Goal: Download file/media

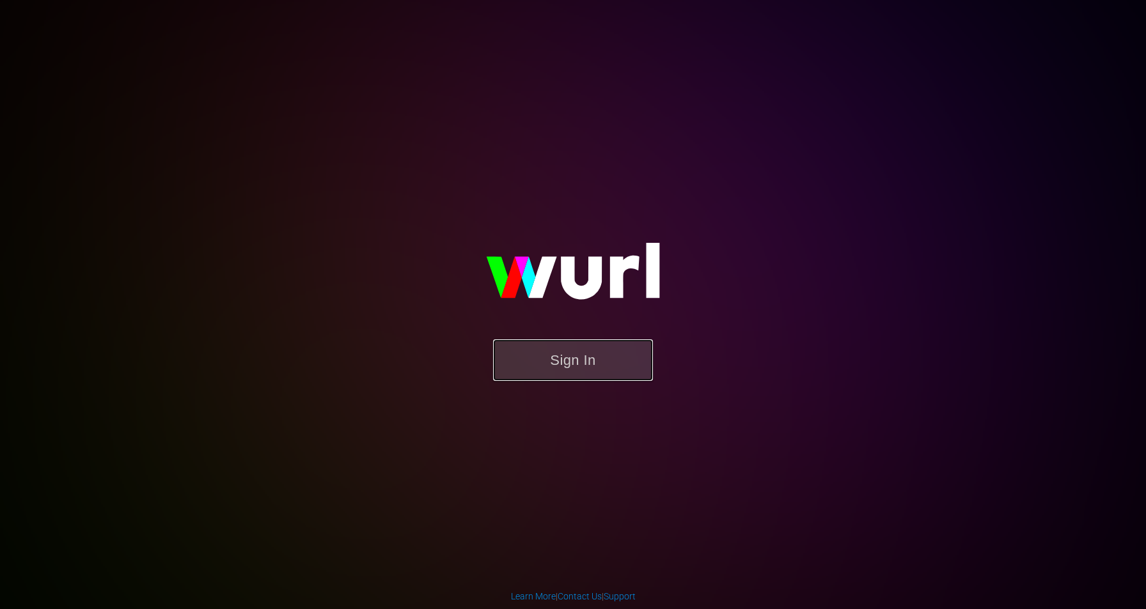
click at [601, 348] on button "Sign In" at bounding box center [573, 360] width 160 height 42
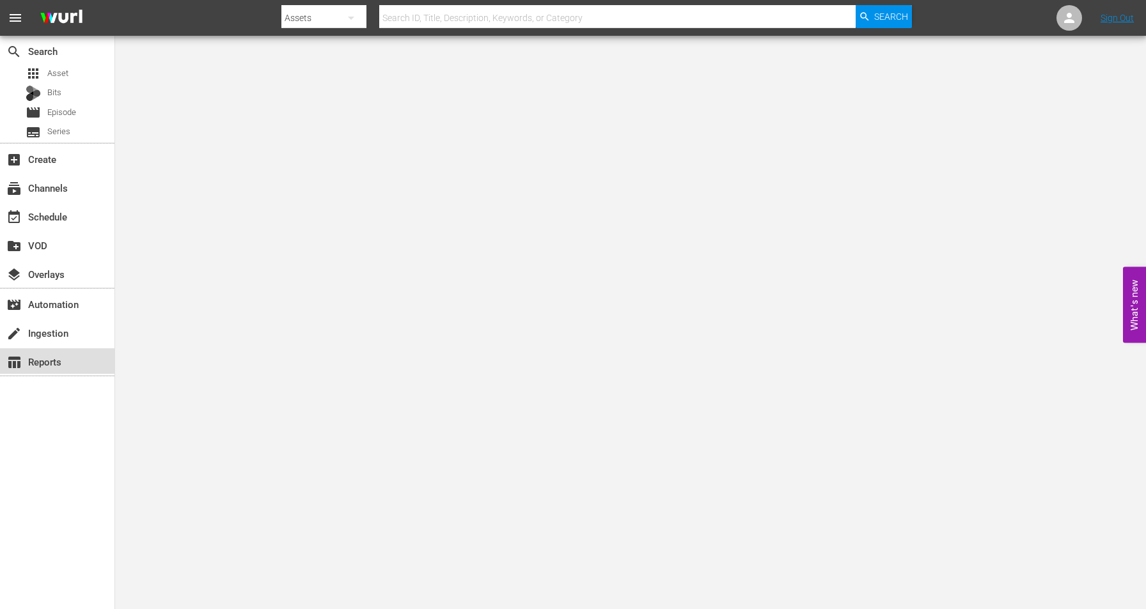
click at [47, 366] on div "table_chart Reports" at bounding box center [36, 360] width 72 height 12
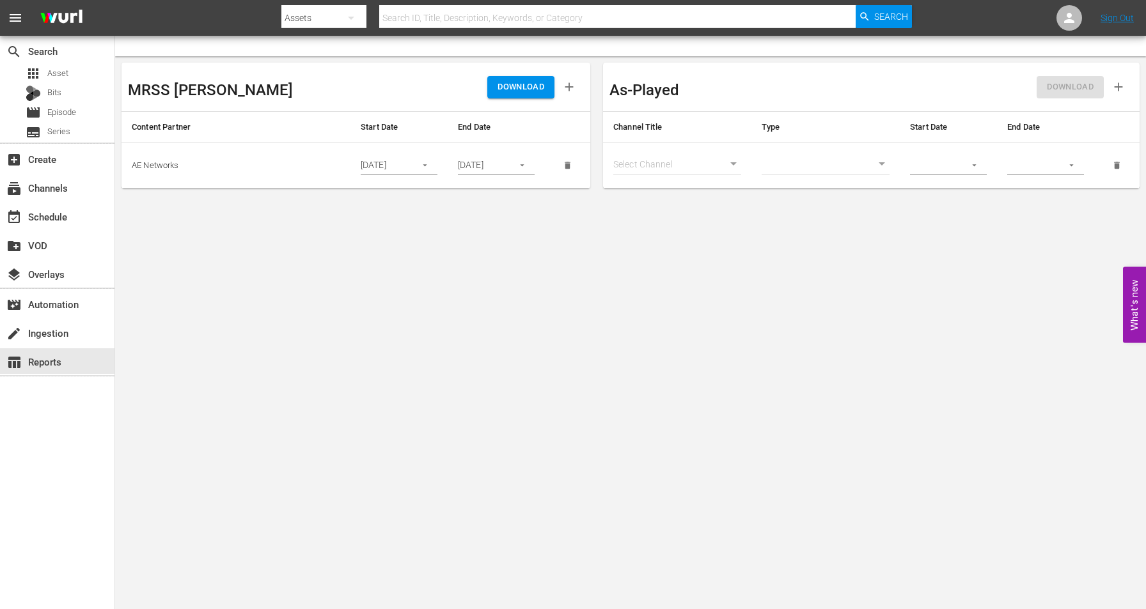
click at [430, 166] on button "button" at bounding box center [424, 165] width 25 height 25
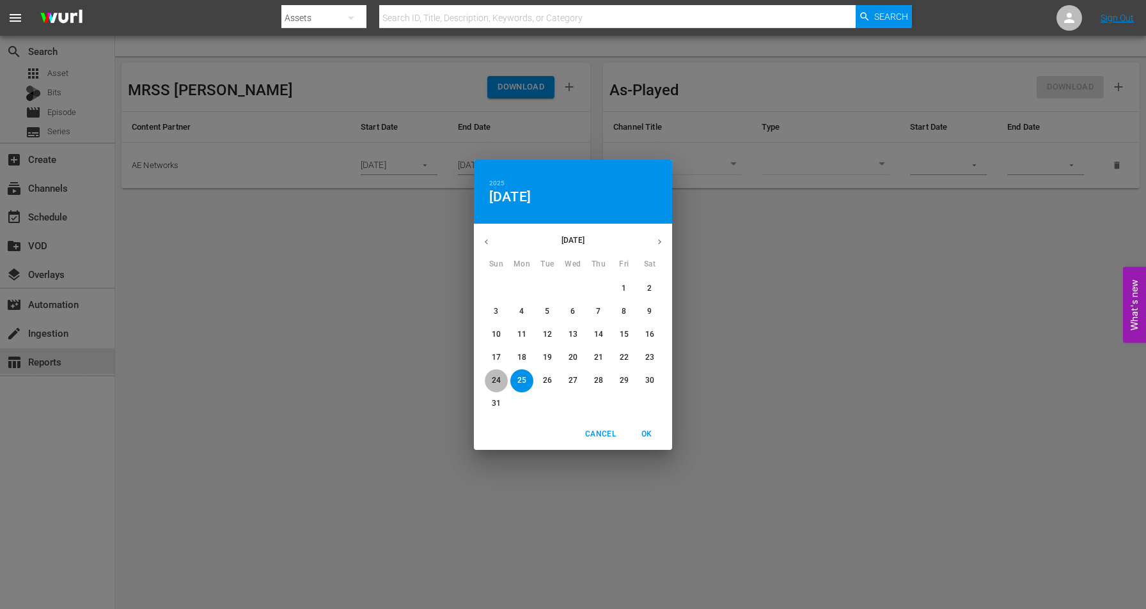
click at [492, 380] on p "24" at bounding box center [496, 380] width 9 height 11
click at [414, 341] on div "2025 Sun, Aug 24 August 2025 Sun Mon Tue Wed Thu Fri Sat 27 28 29 30 31 1 2 3 4…" at bounding box center [573, 304] width 1146 height 609
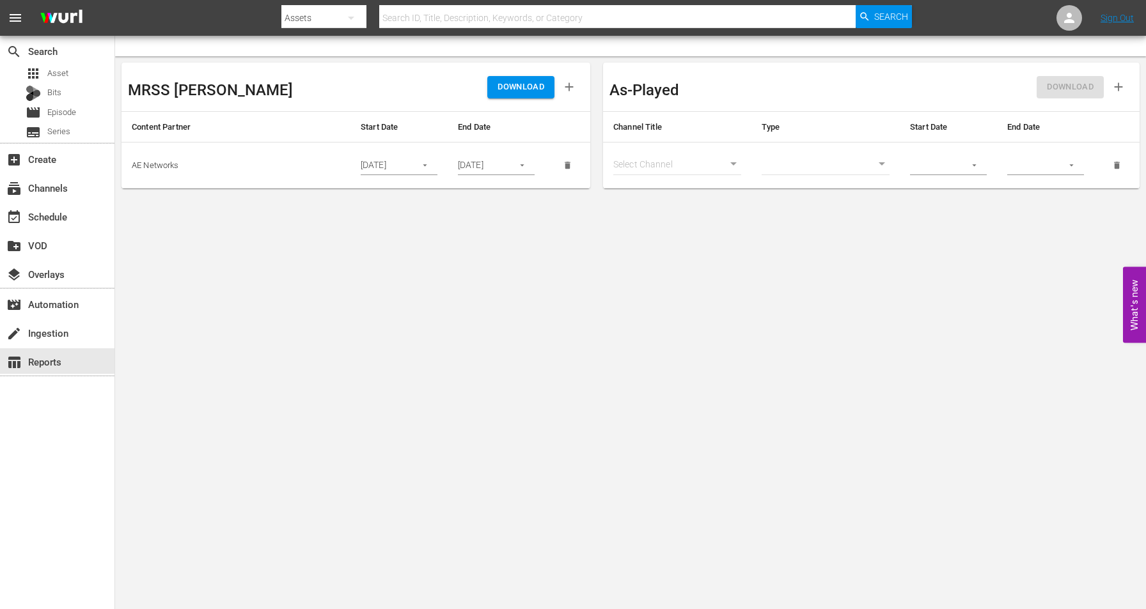
click at [423, 165] on icon "button" at bounding box center [425, 165] width 10 height 10
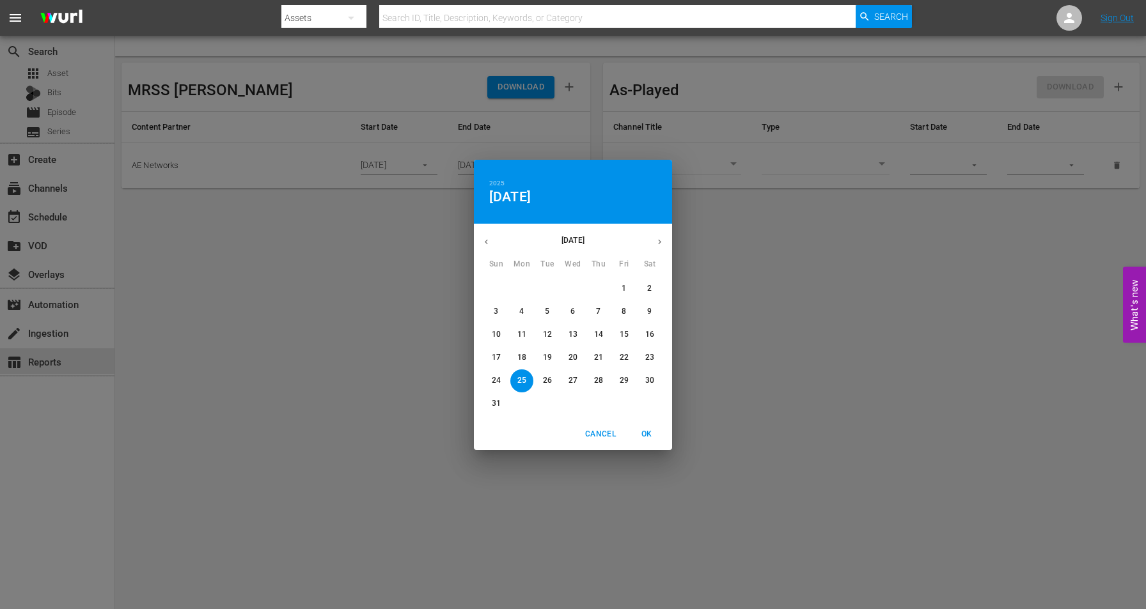
click at [488, 382] on span "24" at bounding box center [496, 380] width 23 height 11
click at [645, 430] on span "OK" at bounding box center [646, 434] width 31 height 13
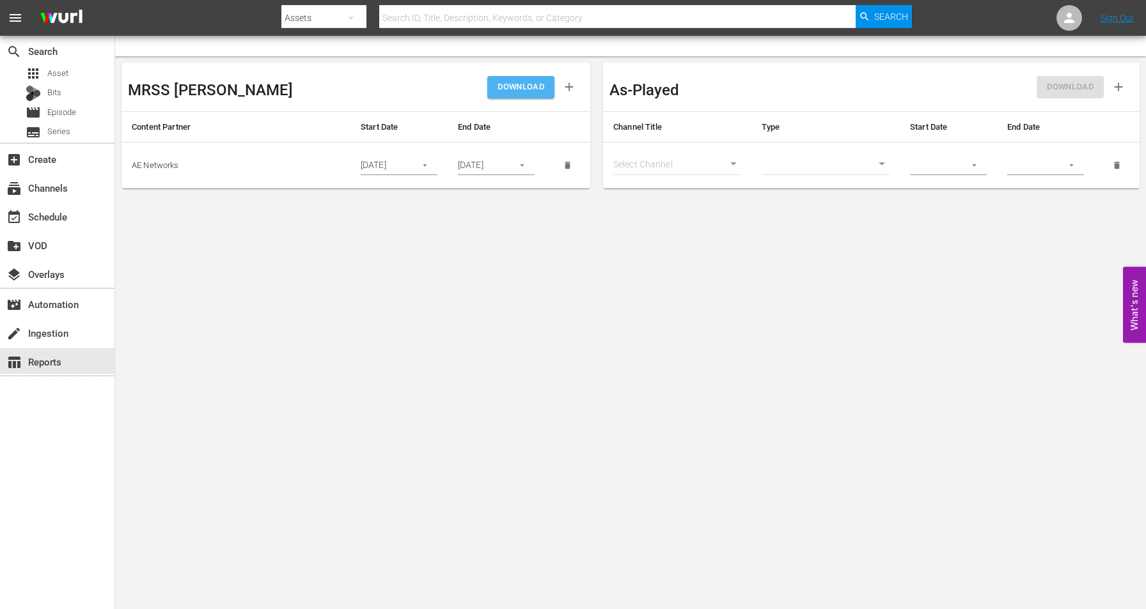
click at [514, 95] on button "DOWNLOAD" at bounding box center [520, 87] width 67 height 22
click at [425, 164] on icon "button" at bounding box center [425, 165] width 10 height 10
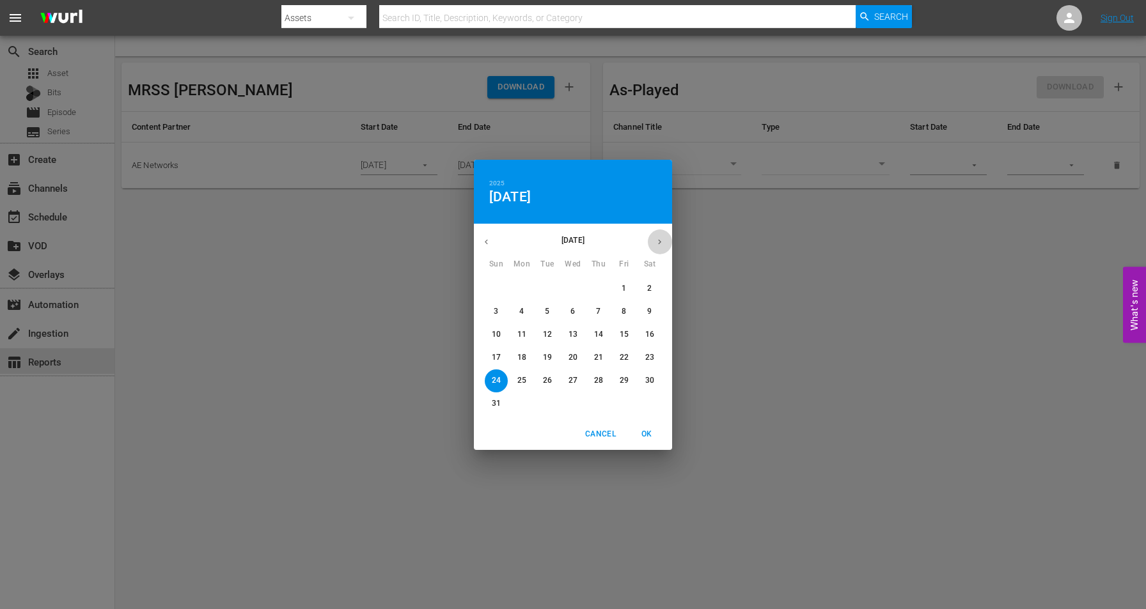
click at [663, 237] on icon "button" at bounding box center [660, 242] width 10 height 10
click at [494, 310] on p "7" at bounding box center [496, 311] width 4 height 11
click at [648, 434] on span "OK" at bounding box center [646, 434] width 31 height 13
type input "09/07/2025"
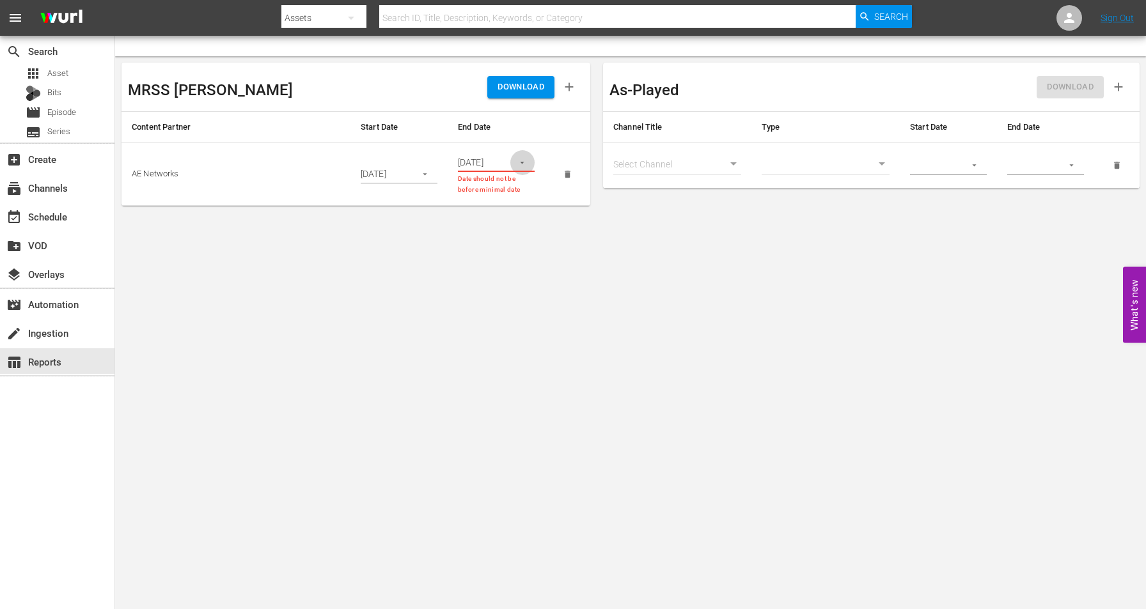
click at [525, 164] on icon "button" at bounding box center [522, 163] width 10 height 10
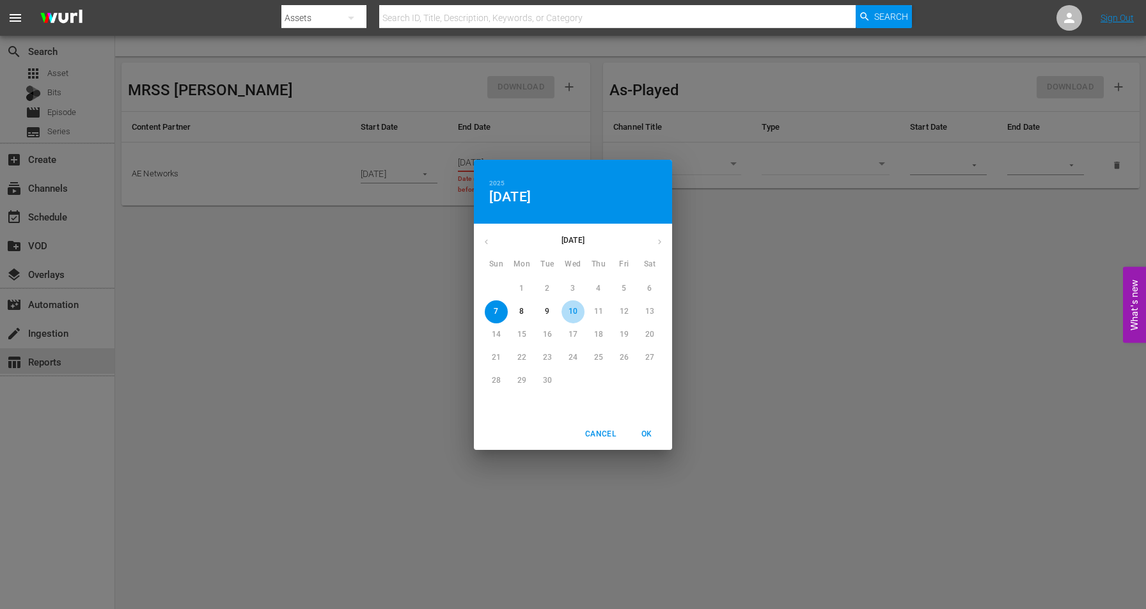
click at [575, 306] on p "10" at bounding box center [572, 311] width 9 height 11
click at [644, 428] on span "OK" at bounding box center [646, 434] width 31 height 13
type input "09/10/2025"
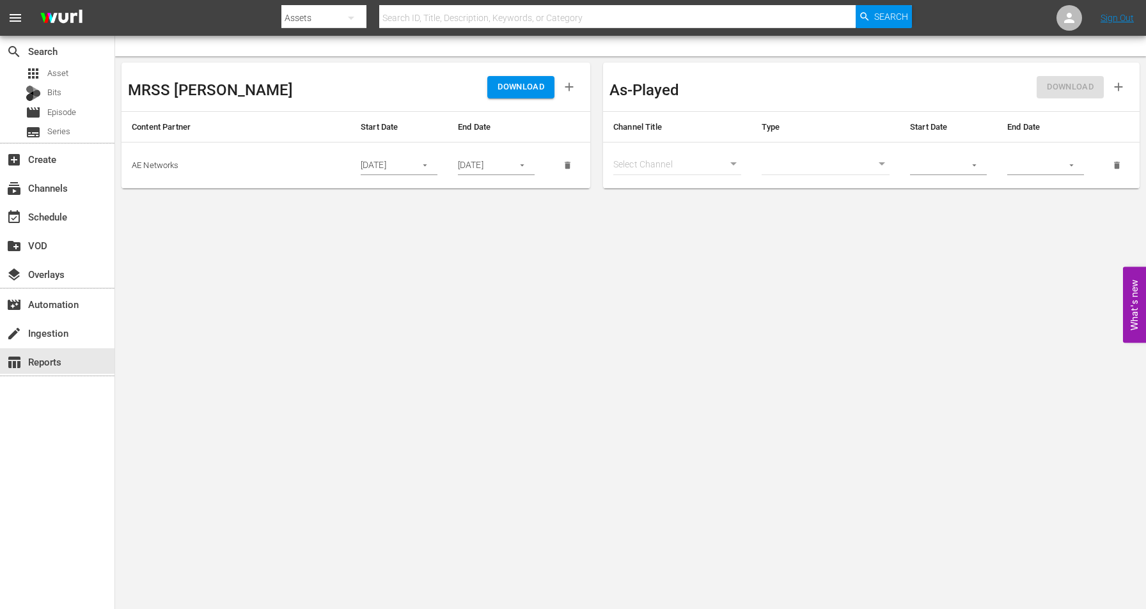
click at [508, 88] on span "DOWNLOAD" at bounding box center [520, 87] width 47 height 15
